Goal: Information Seeking & Learning: Learn about a topic

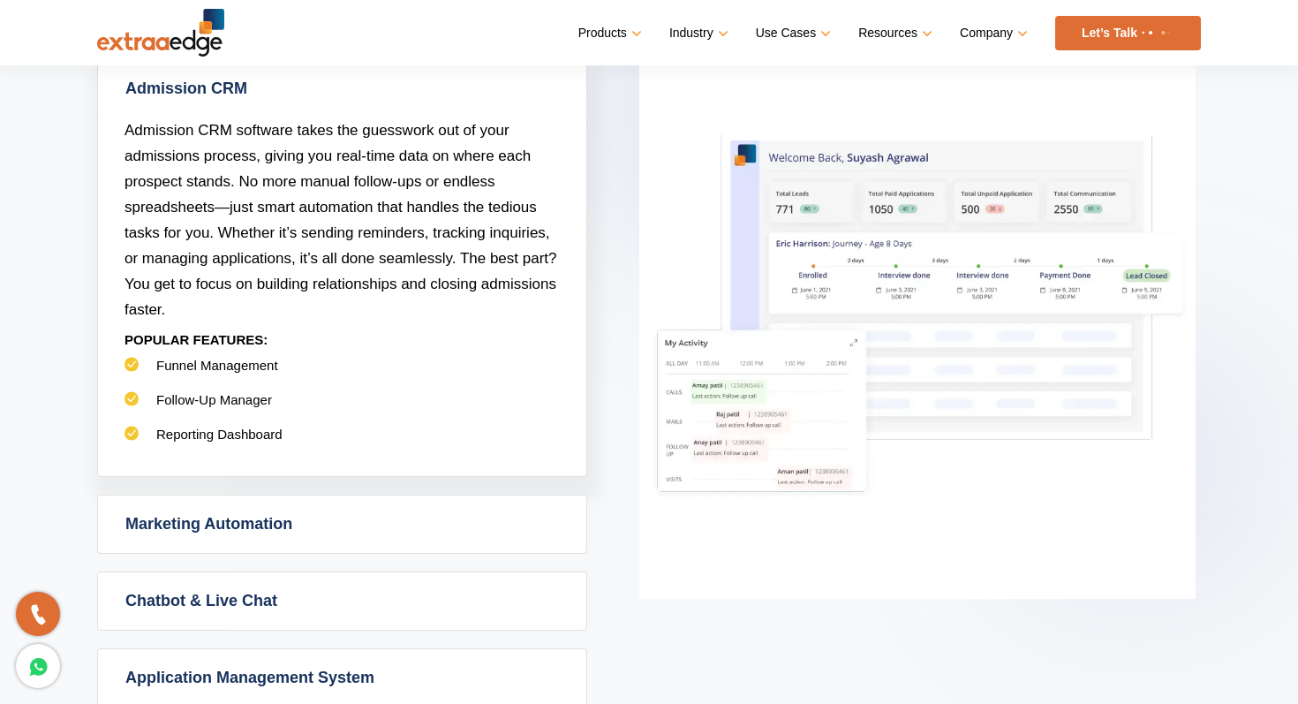
scroll to position [1052, 0]
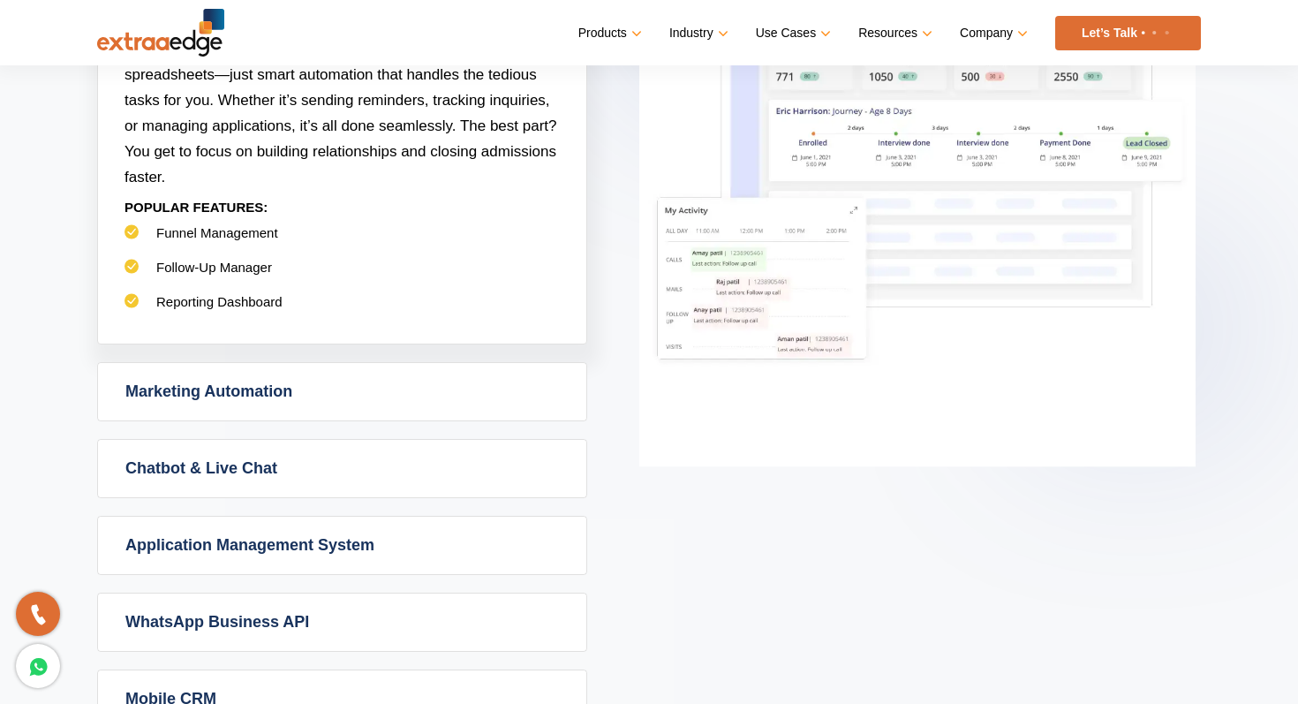
click at [306, 363] on link "Marketing Automation" at bounding box center [342, 391] width 488 height 57
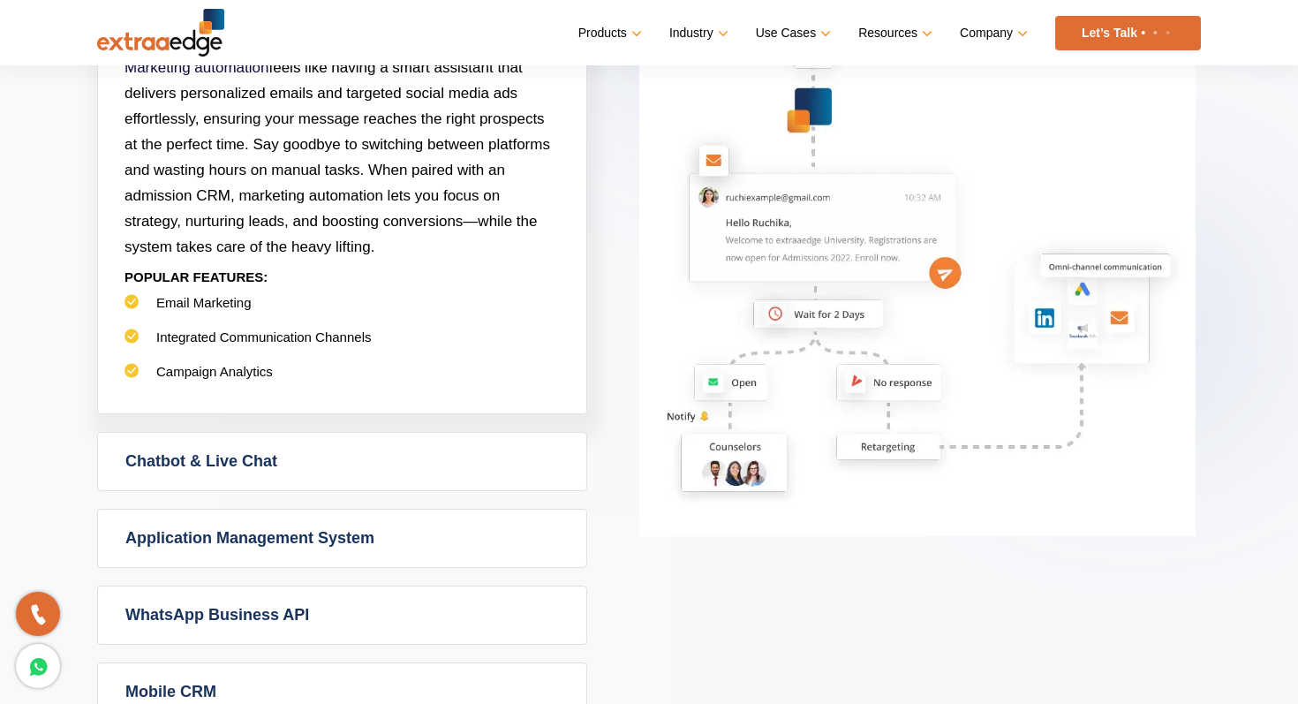
scroll to position [1077, 0]
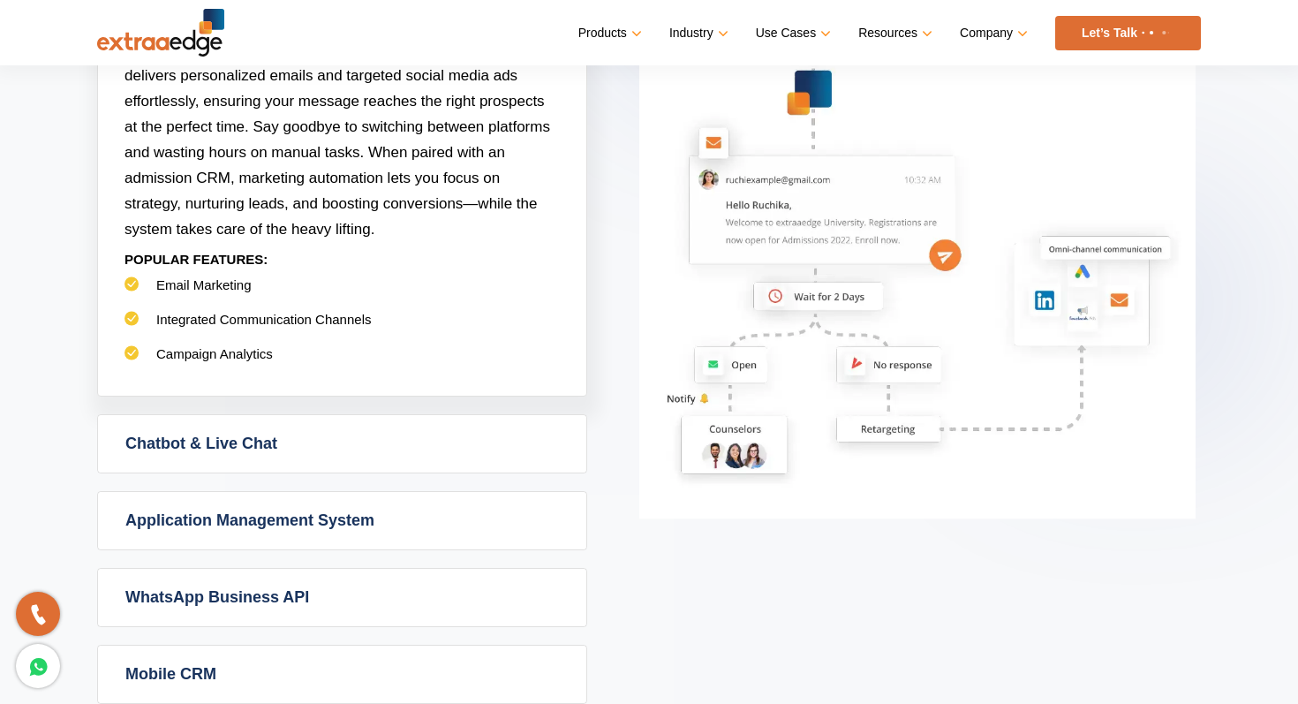
click at [273, 423] on div "Admission CRM Admission CRM software takes the guesswork out of your admissions…" at bounding box center [649, 303] width 1104 height 802
click at [277, 415] on link "Chatbot & Live Chat" at bounding box center [342, 443] width 488 height 57
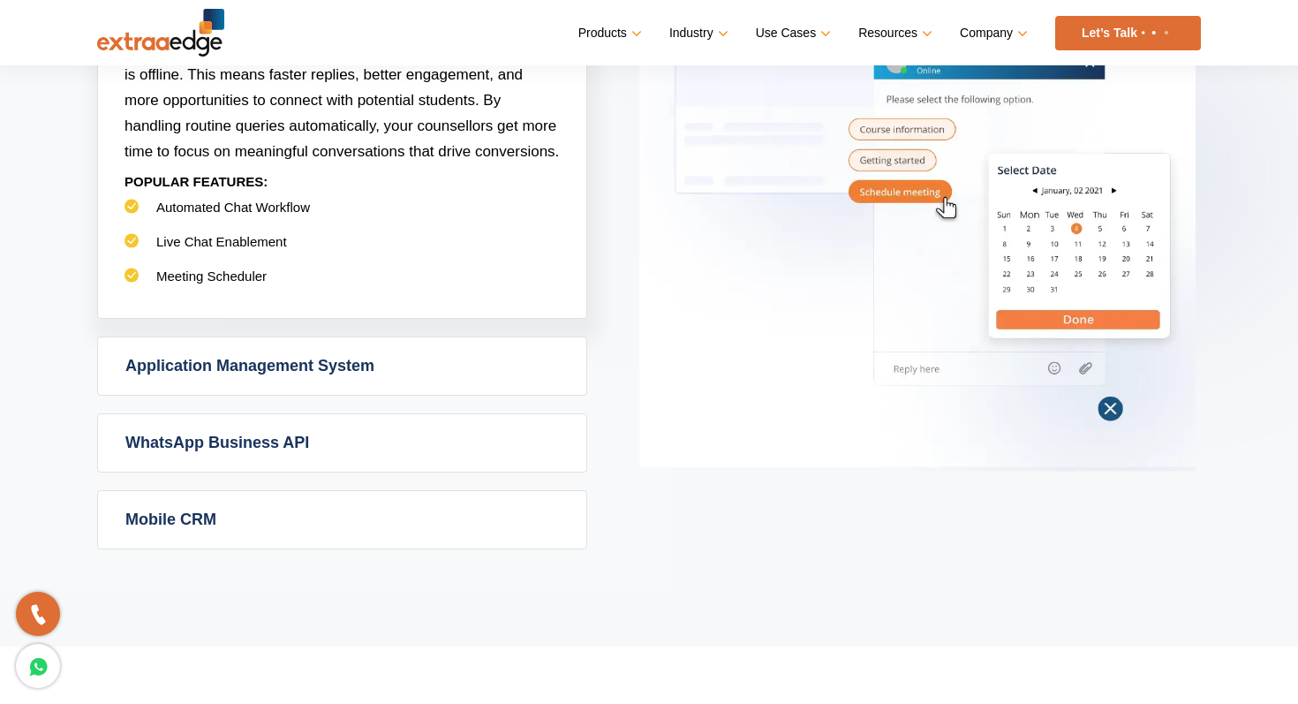
scroll to position [1209, 0]
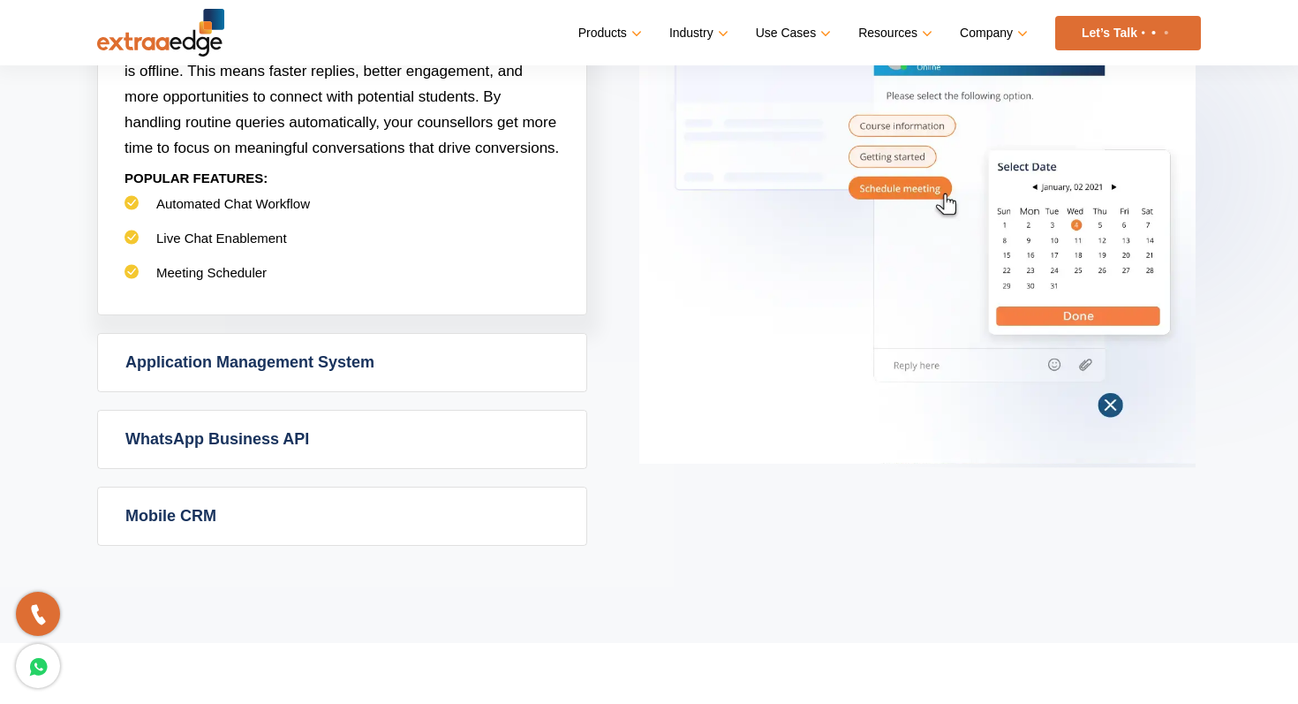
click at [268, 334] on link "Application Management System" at bounding box center [342, 362] width 488 height 57
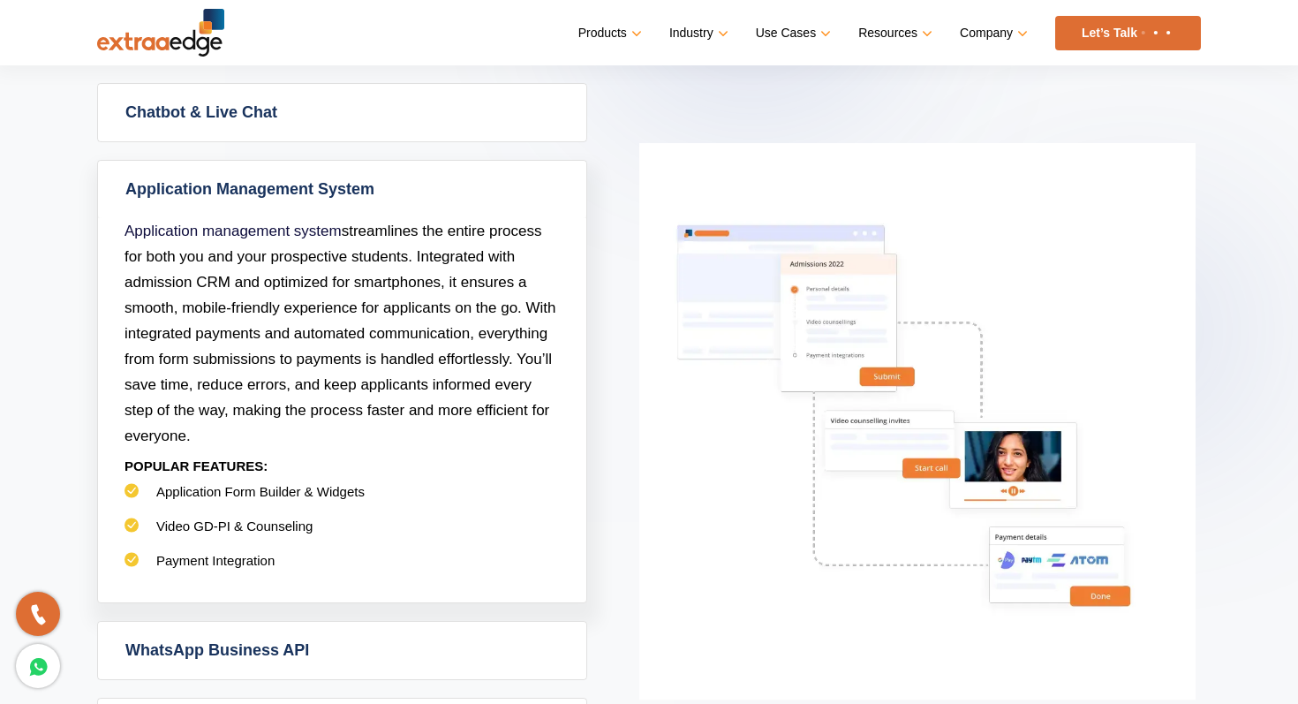
scroll to position [1025, 0]
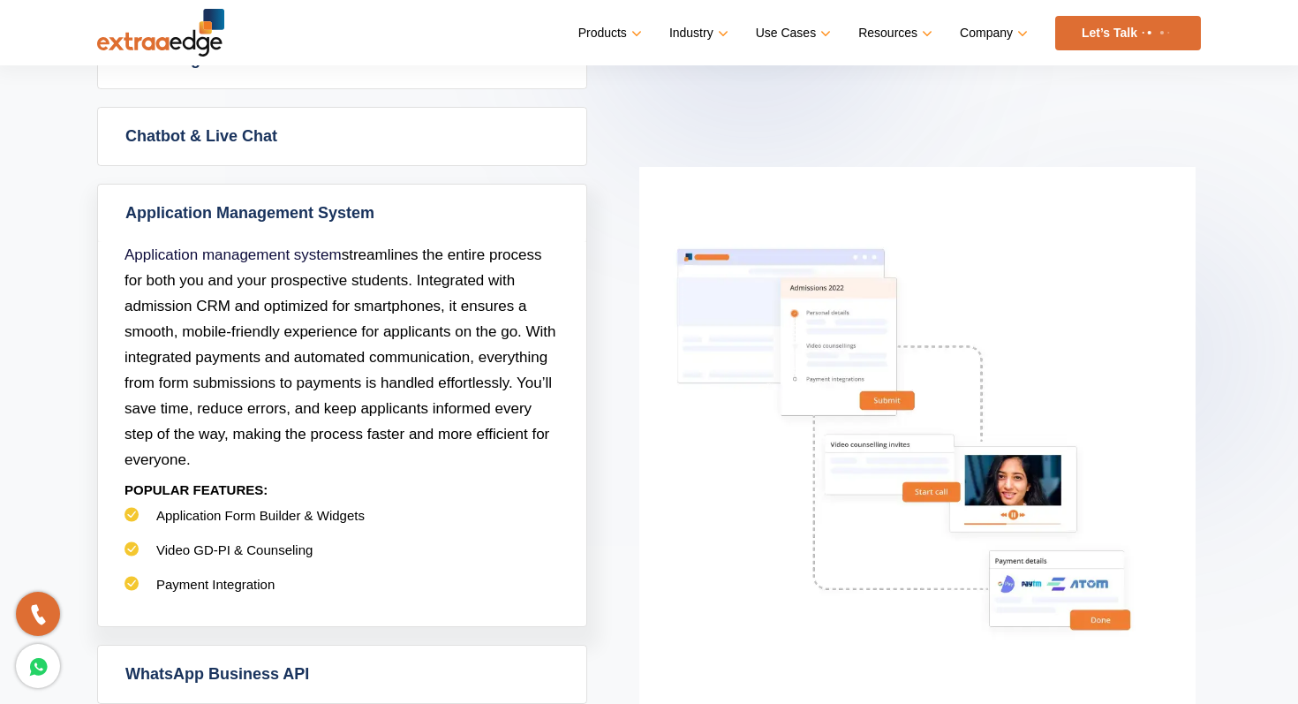
click at [268, 330] on span "Application management system streamlines the entire process for both you and y…" at bounding box center [341, 357] width 432 height 222
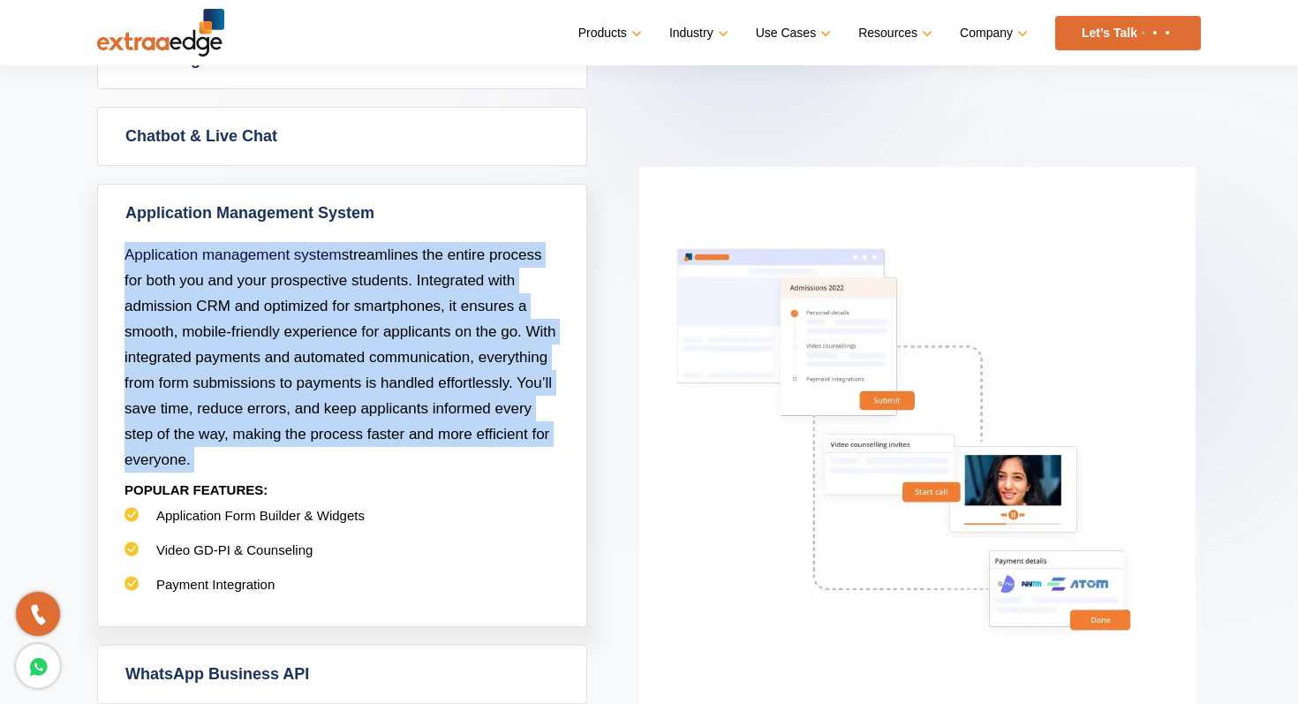
click at [268, 330] on span "Application management system streamlines the entire process for both you and y…" at bounding box center [341, 357] width 432 height 222
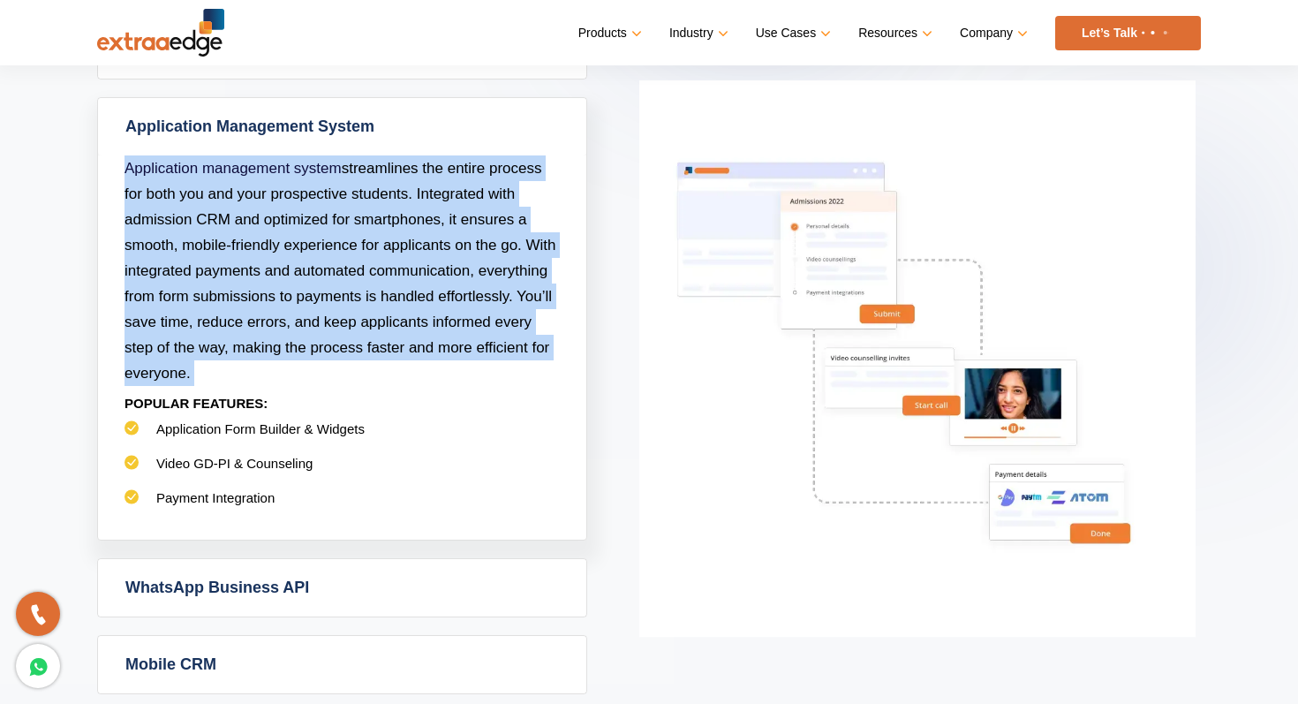
scroll to position [1173, 0]
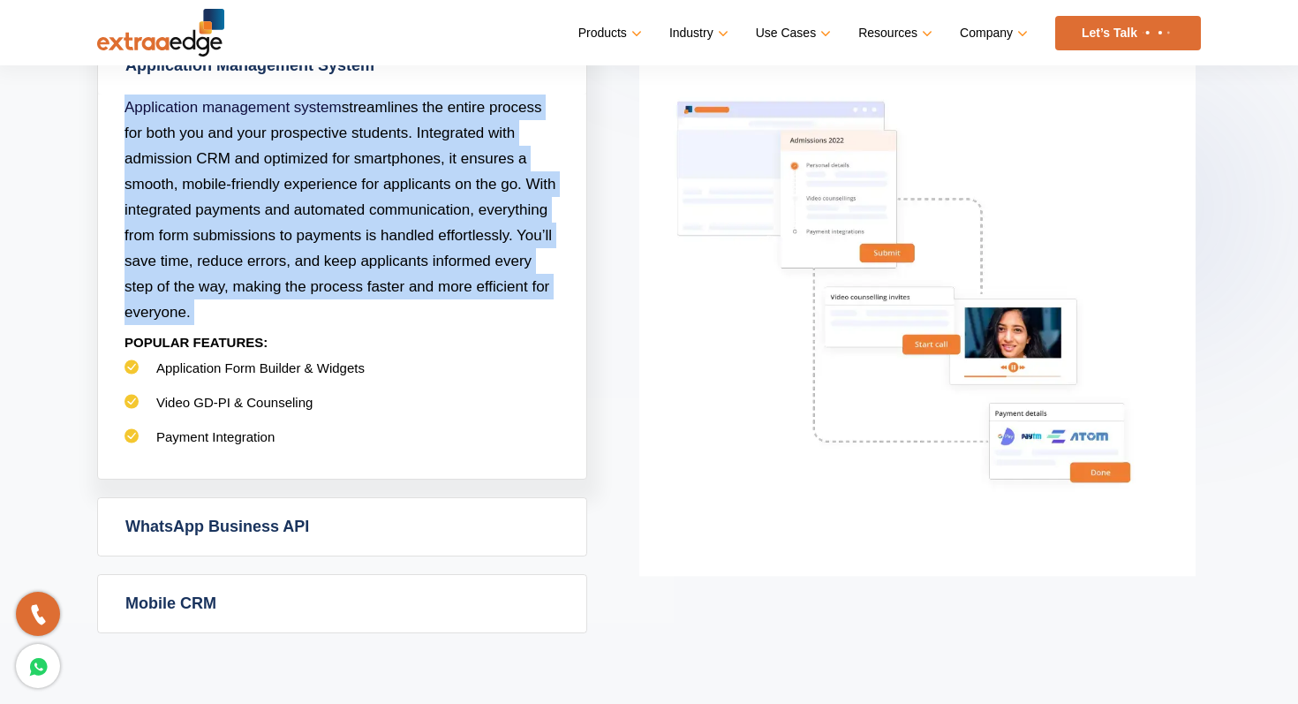
click at [246, 498] on link "WhatsApp Business API" at bounding box center [342, 526] width 488 height 57
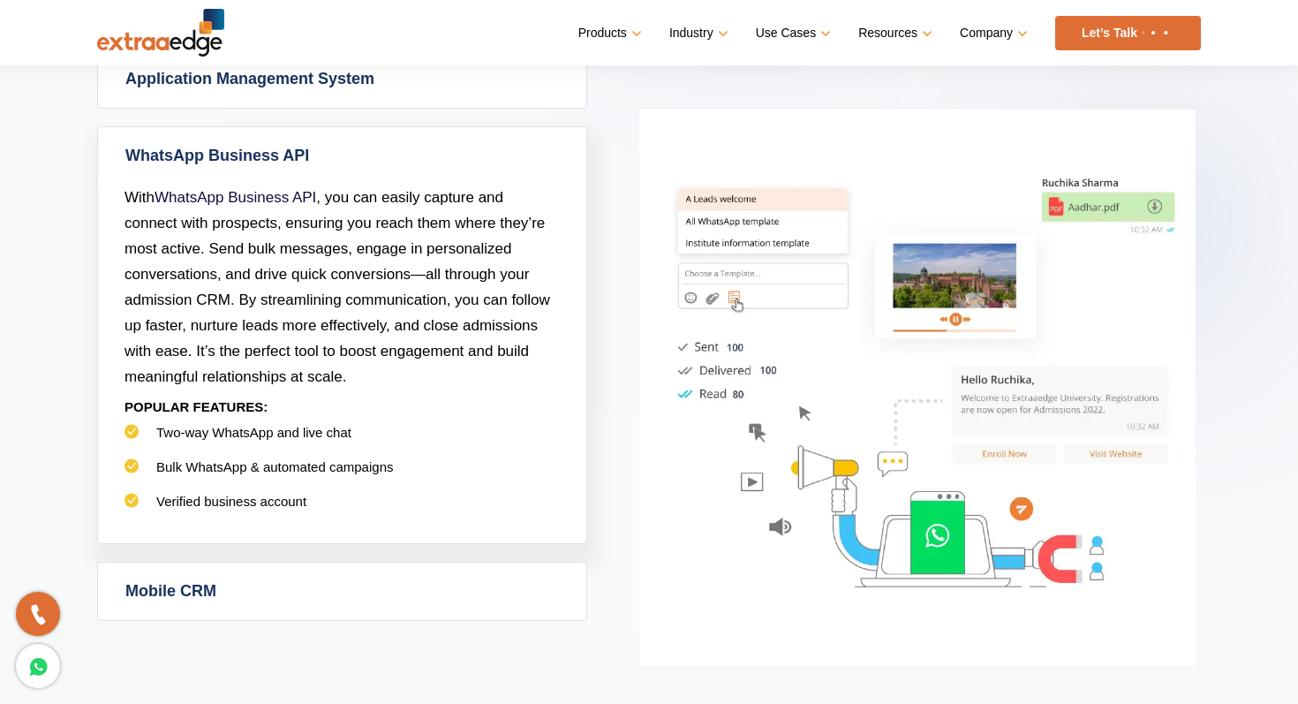
scroll to position [1158, 0]
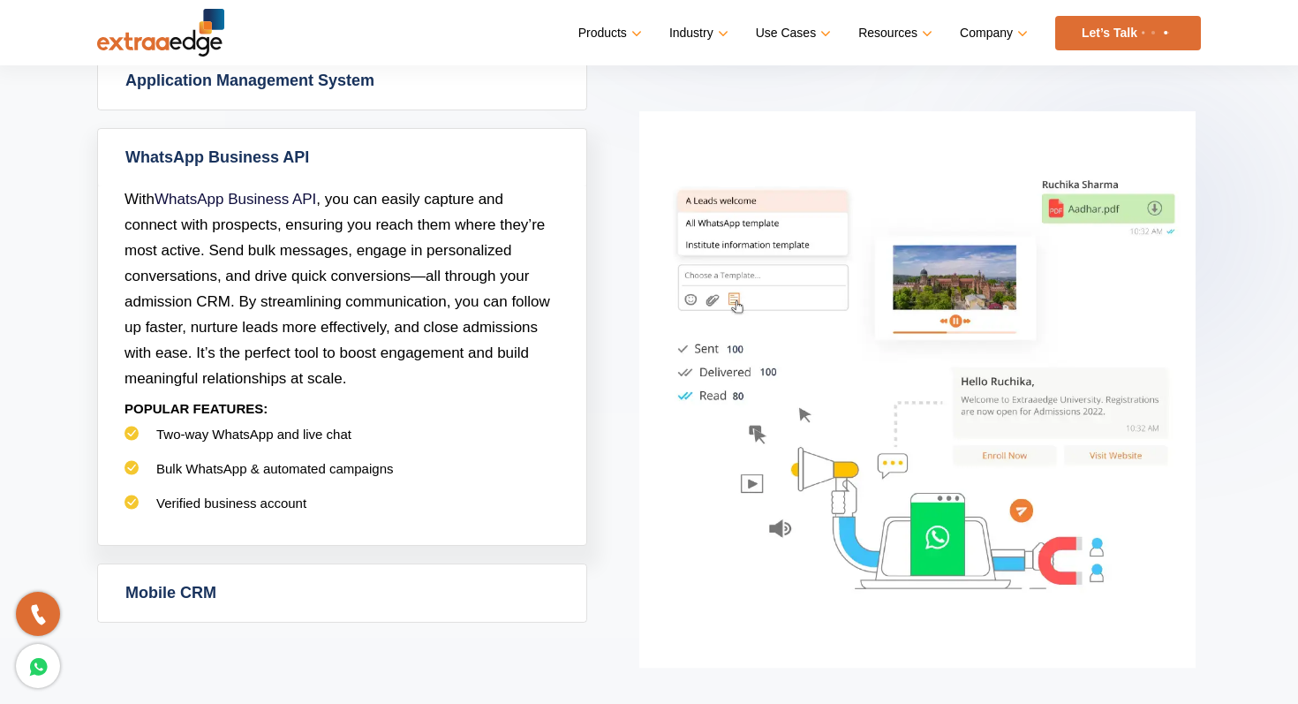
click at [284, 221] on span "With WhatsApp Business API , you can easily capture and connect with prospects,…" at bounding box center [338, 289] width 426 height 196
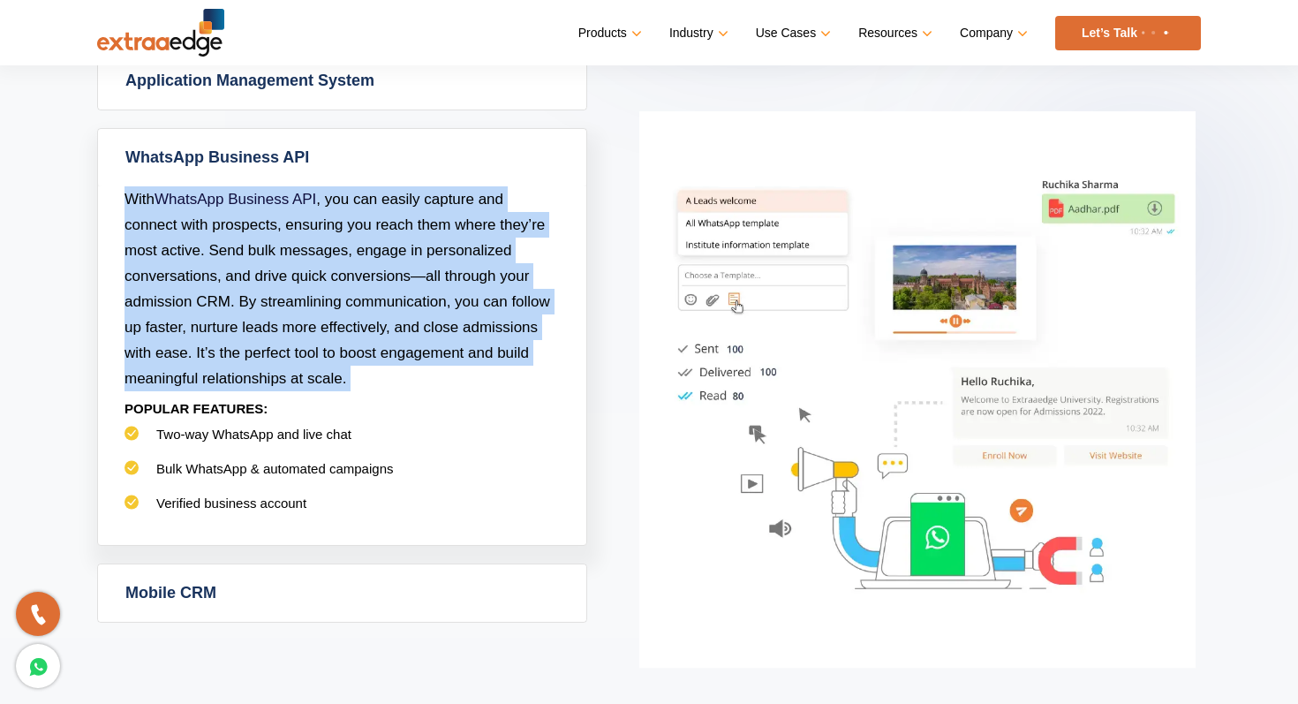
click at [284, 221] on span "With WhatsApp Business API , you can easily capture and connect with prospects,…" at bounding box center [338, 289] width 426 height 196
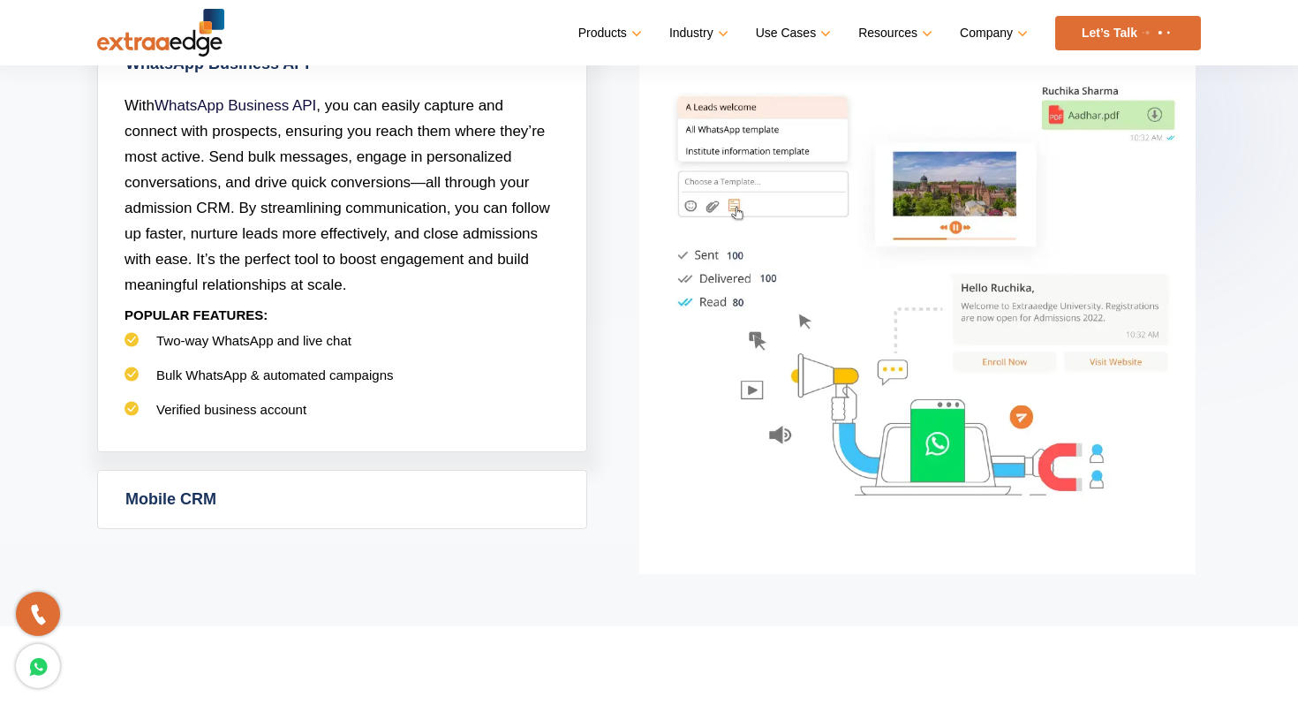
scroll to position [1277, 0]
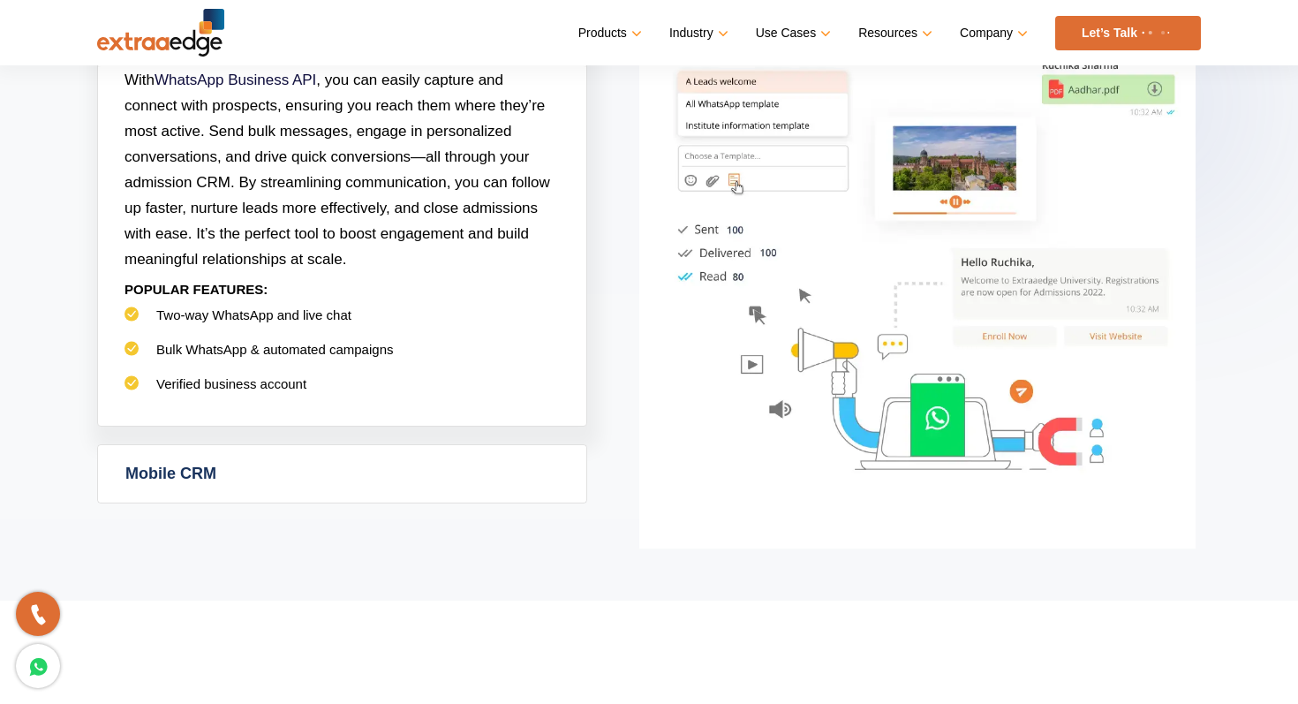
click at [263, 445] on link "Mobile CRM" at bounding box center [342, 473] width 488 height 57
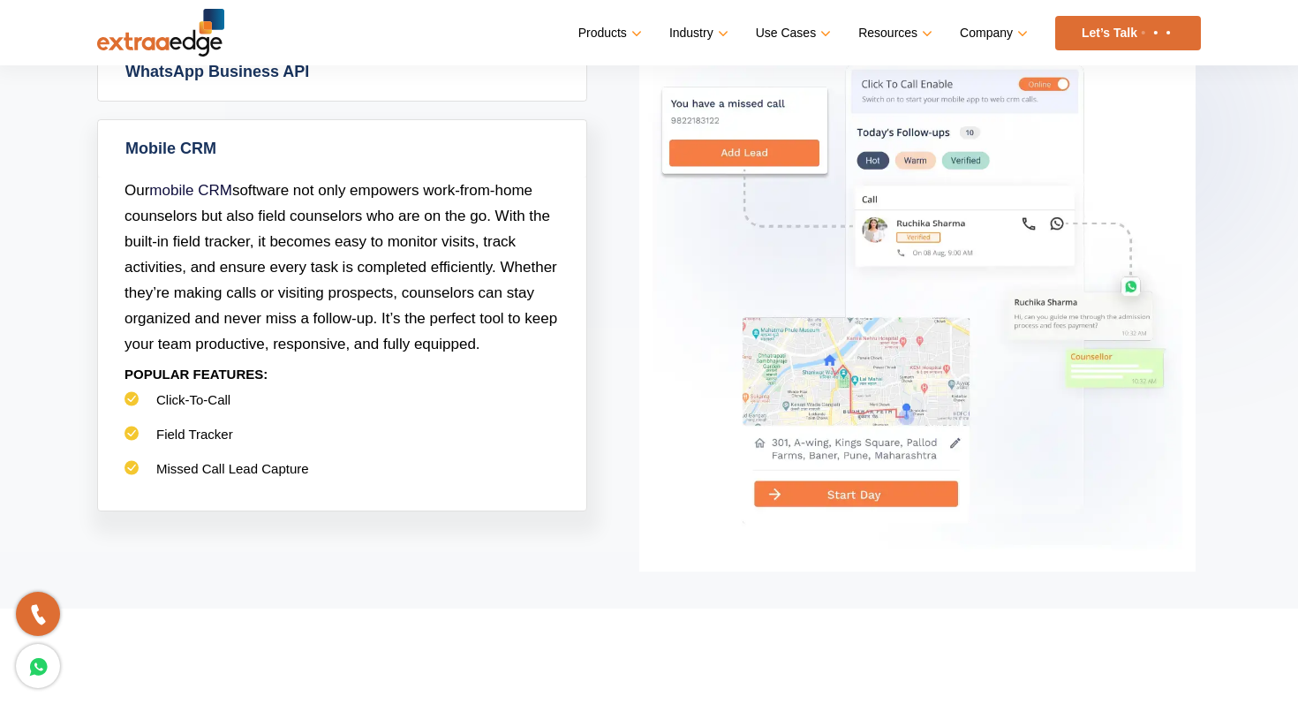
scroll to position [1199, 0]
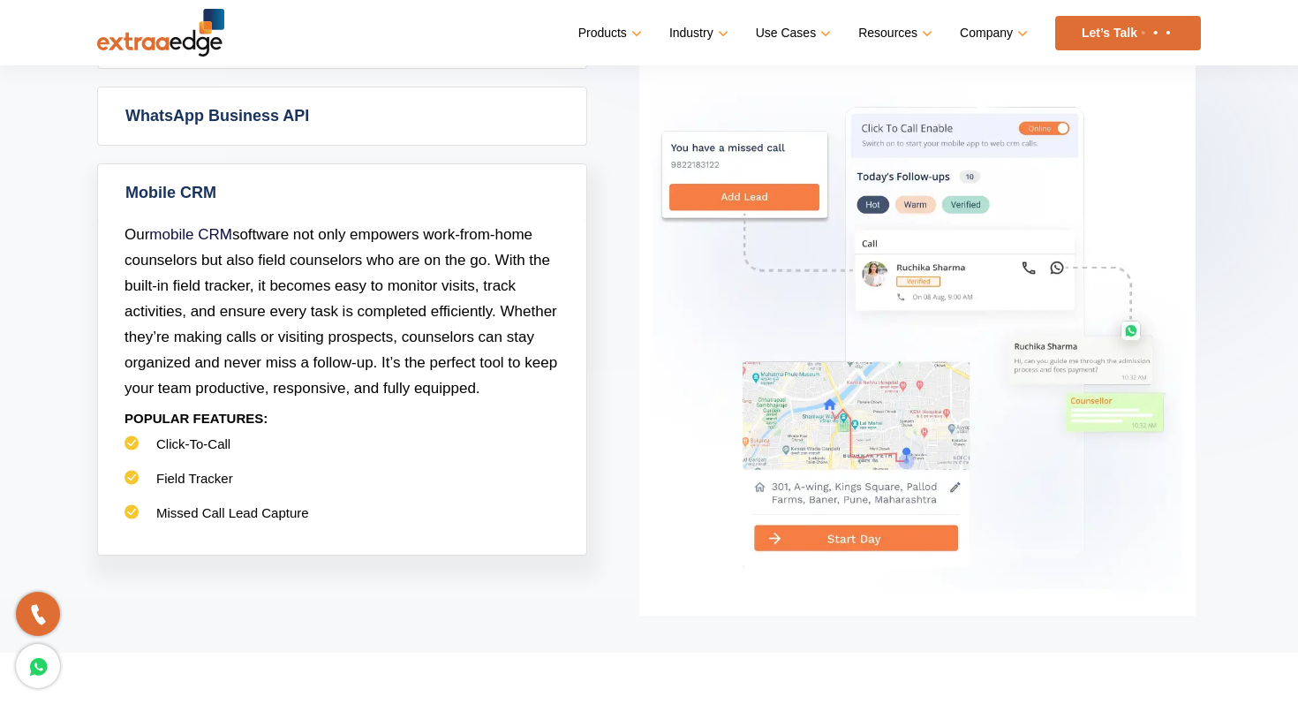
click at [853, 79] on img at bounding box center [917, 337] width 556 height 557
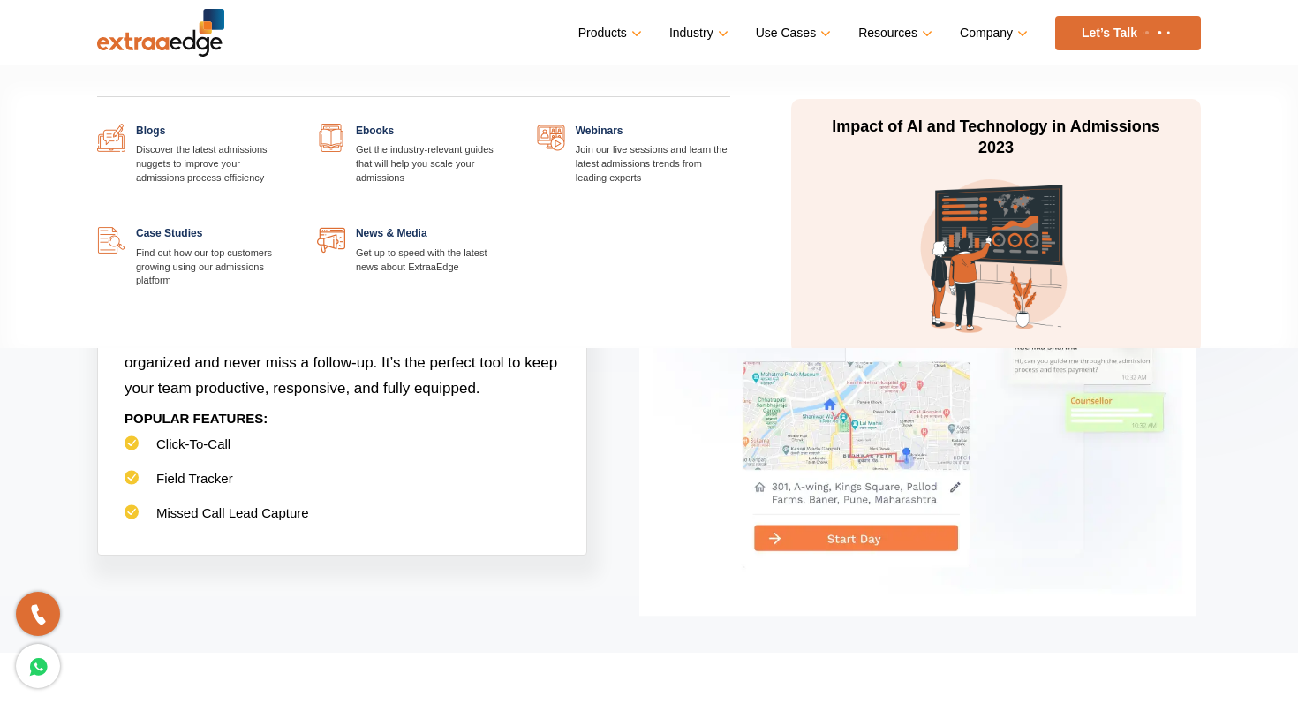
click at [917, 121] on p "Impact of AI and Technology in Admissions 2023" at bounding box center [996, 138] width 332 height 42
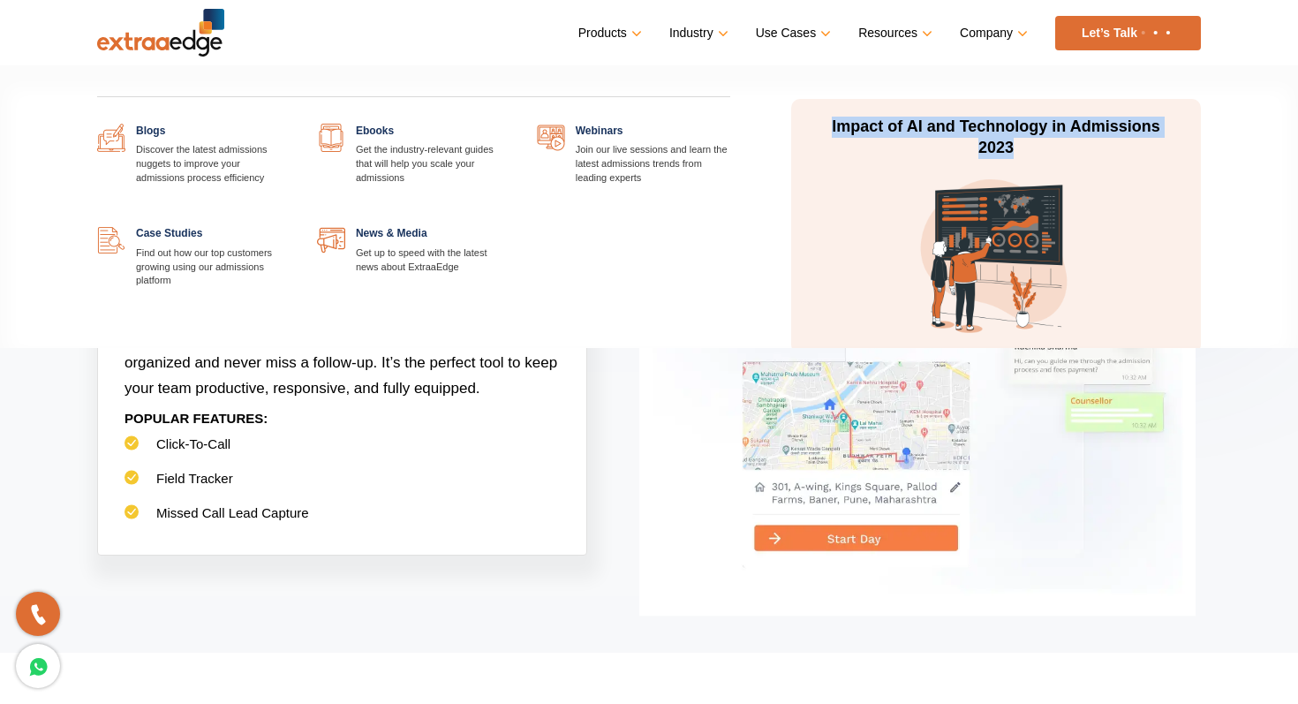
click at [917, 121] on p "Impact of AI and Technology in Admissions 2023" at bounding box center [996, 138] width 332 height 42
click at [659, 228] on div "Blogs Discover the latest admissions nuggets to improve your admissions process…" at bounding box center [414, 226] width 660 height 205
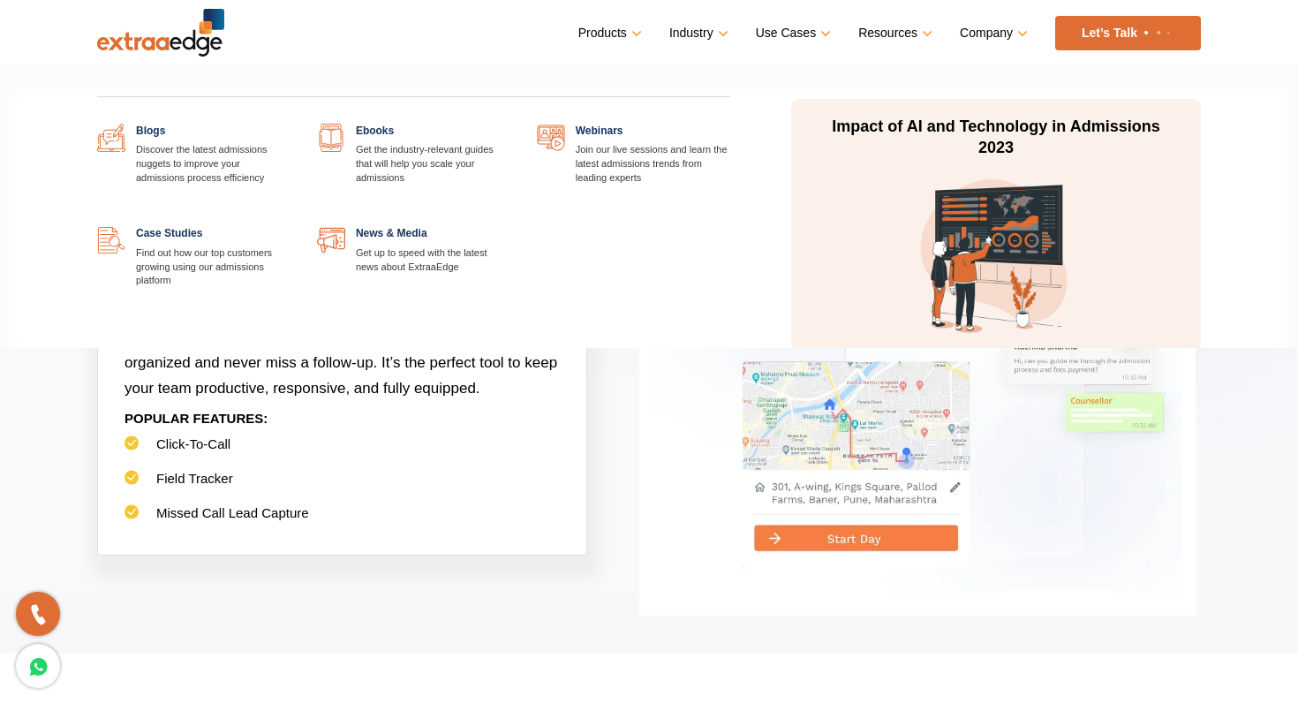
click at [371, 123] on div "Blogs Discover the latest admissions nuggets to improve your admissions process…" at bounding box center [414, 220] width 660 height 268
click at [510, 124] on link at bounding box center [510, 124] width 0 height 0
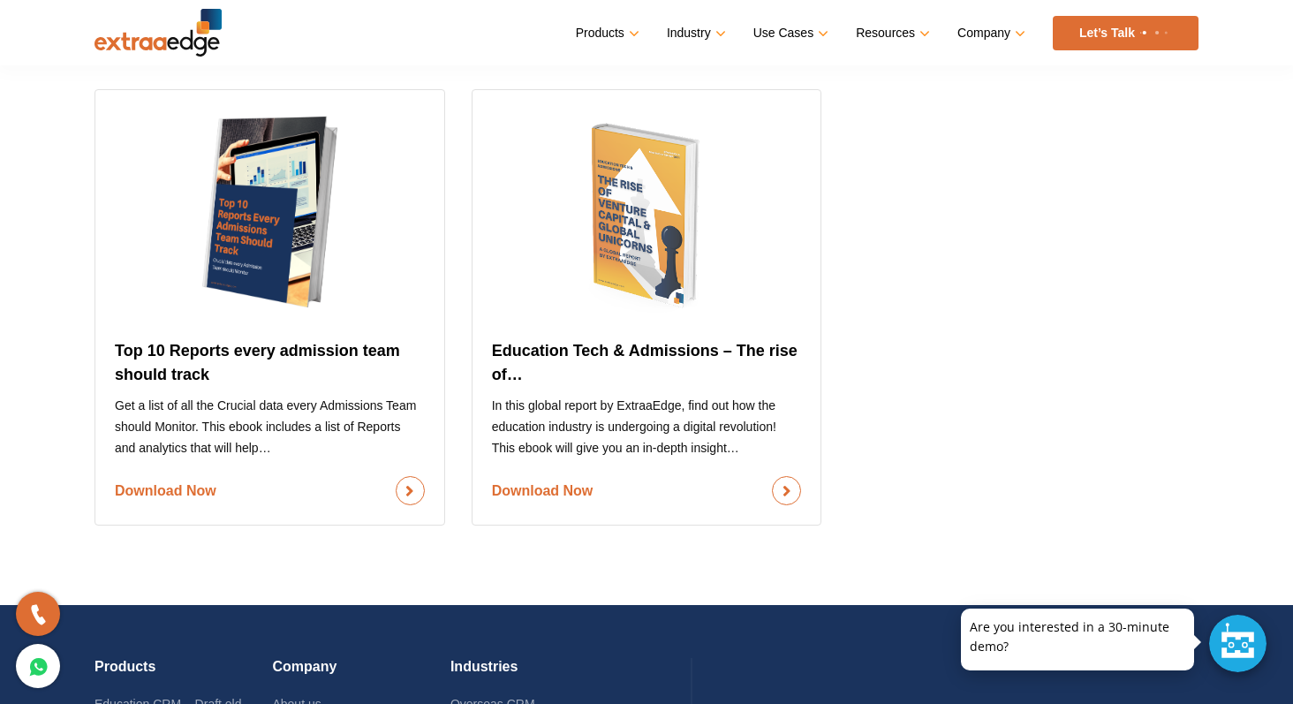
scroll to position [1921, 0]
